Goal: Information Seeking & Learning: Learn about a topic

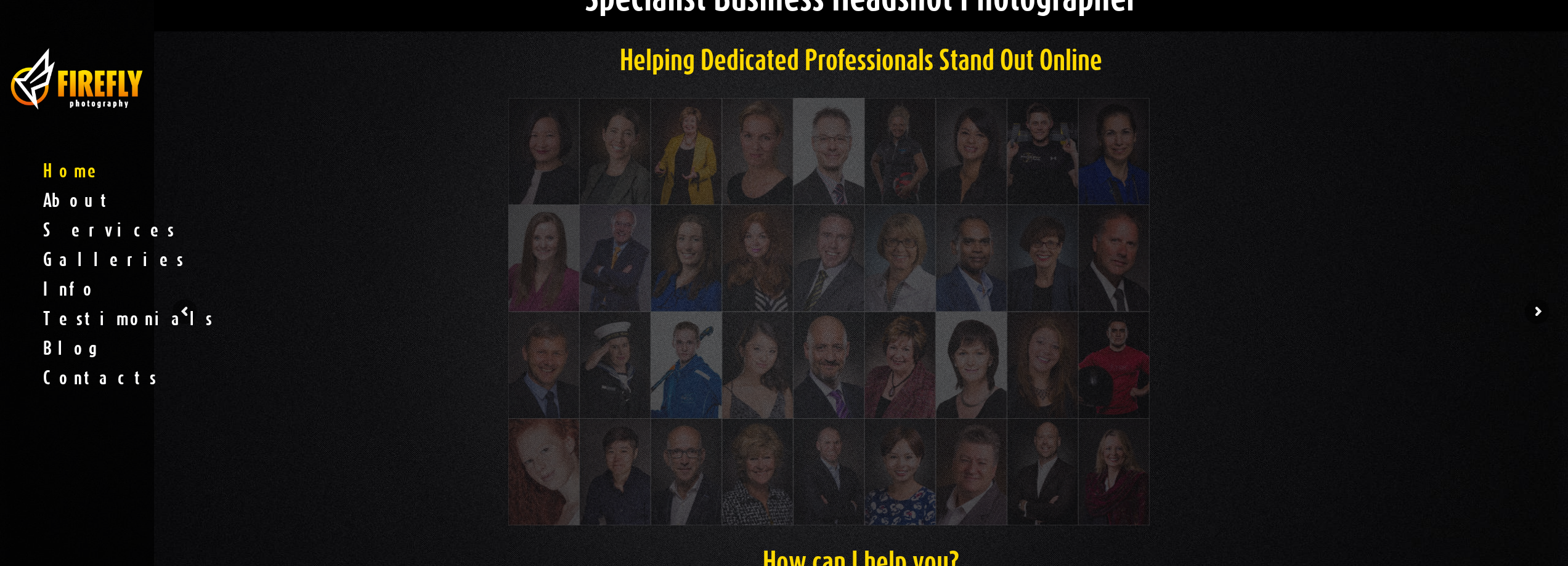
scroll to position [61, 0]
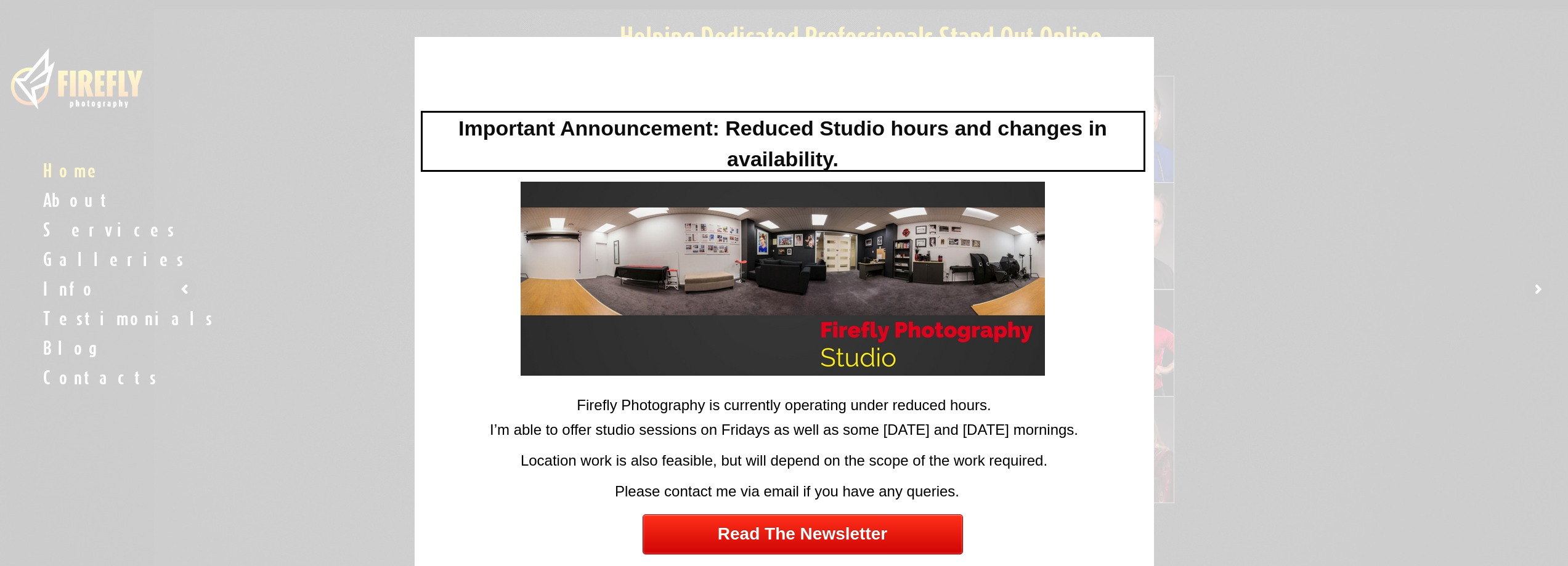
click at [1487, 222] on div at bounding box center [784, 283] width 1568 height 566
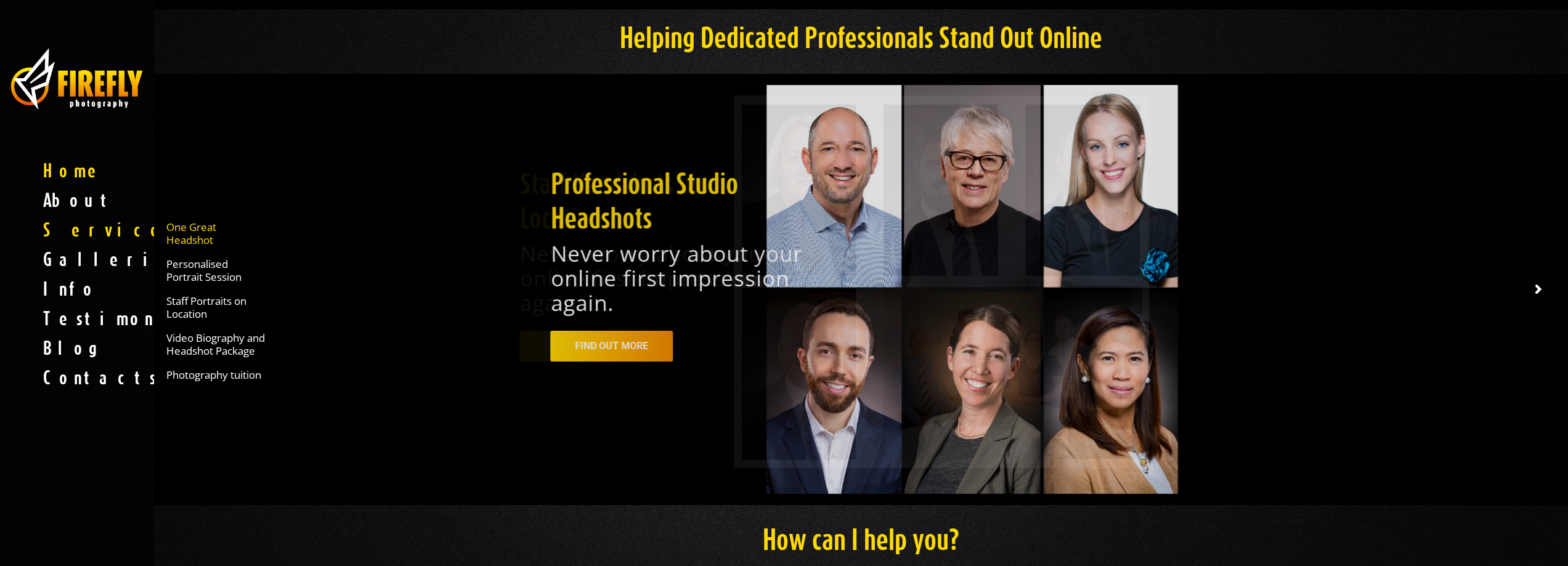
click at [180, 228] on span "One Great Headshot" at bounding box center [215, 233] width 98 height 26
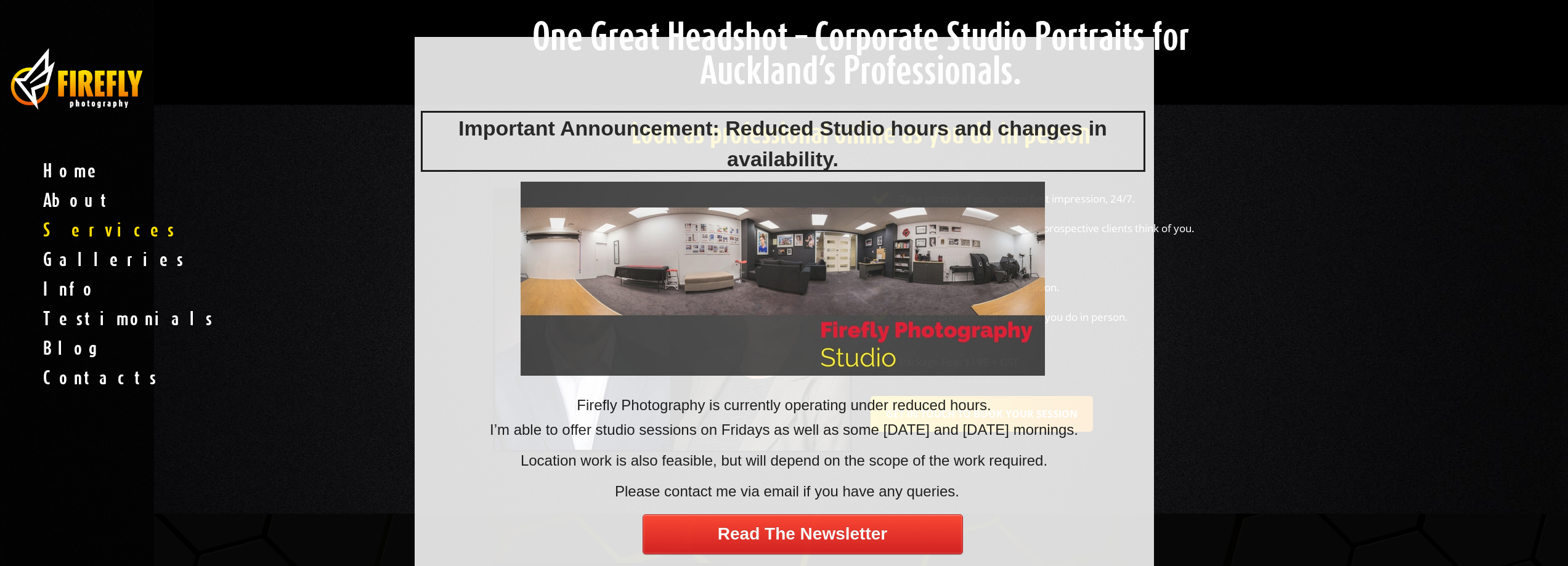
click at [1305, 284] on div at bounding box center [784, 283] width 1568 height 566
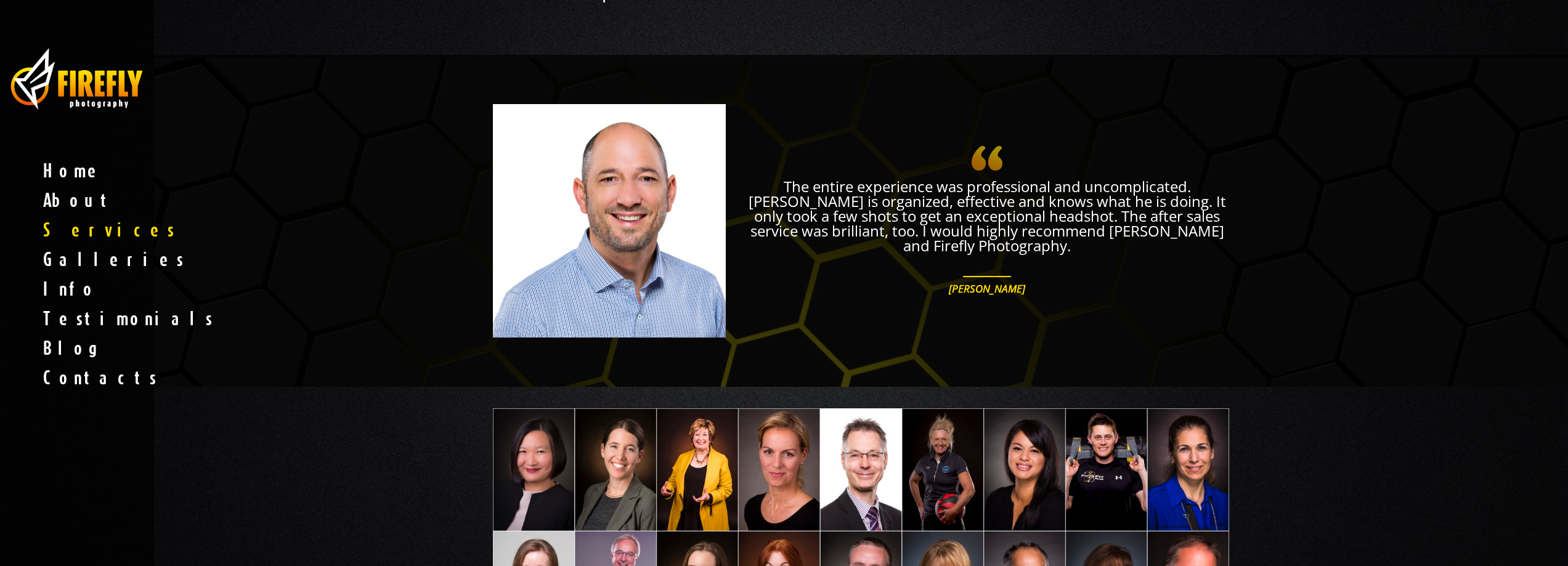
scroll to position [1355, 0]
